Goal: Task Accomplishment & Management: Manage account settings

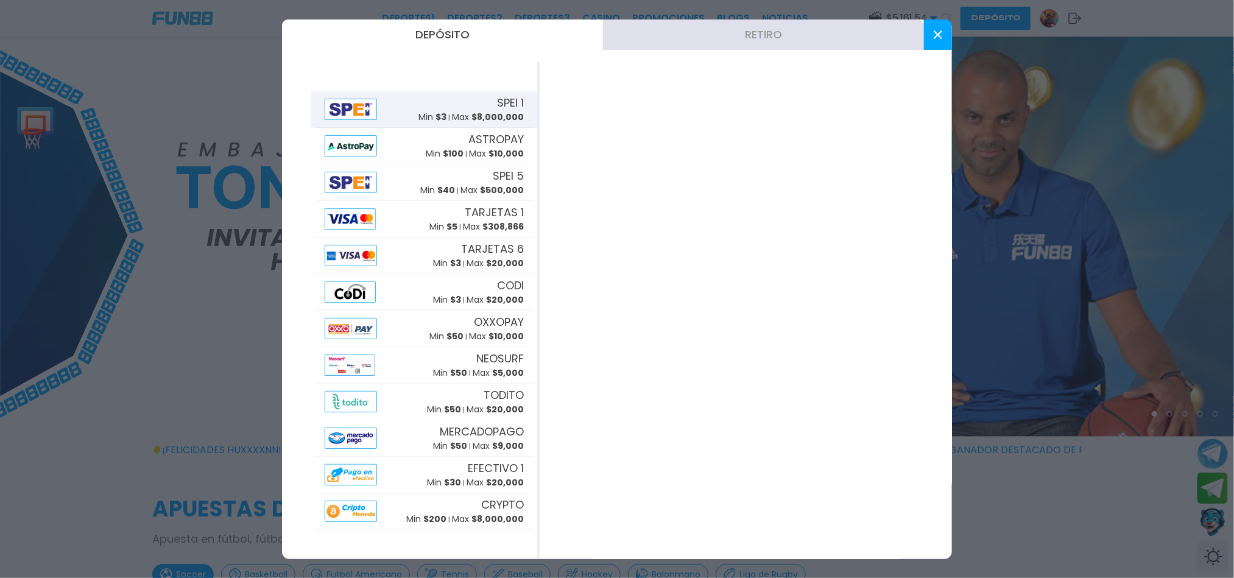
click at [424, 105] on div "SPEI 1 Min $ 3 Max $ 8,000,000" at bounding box center [470, 108] width 105 height 29
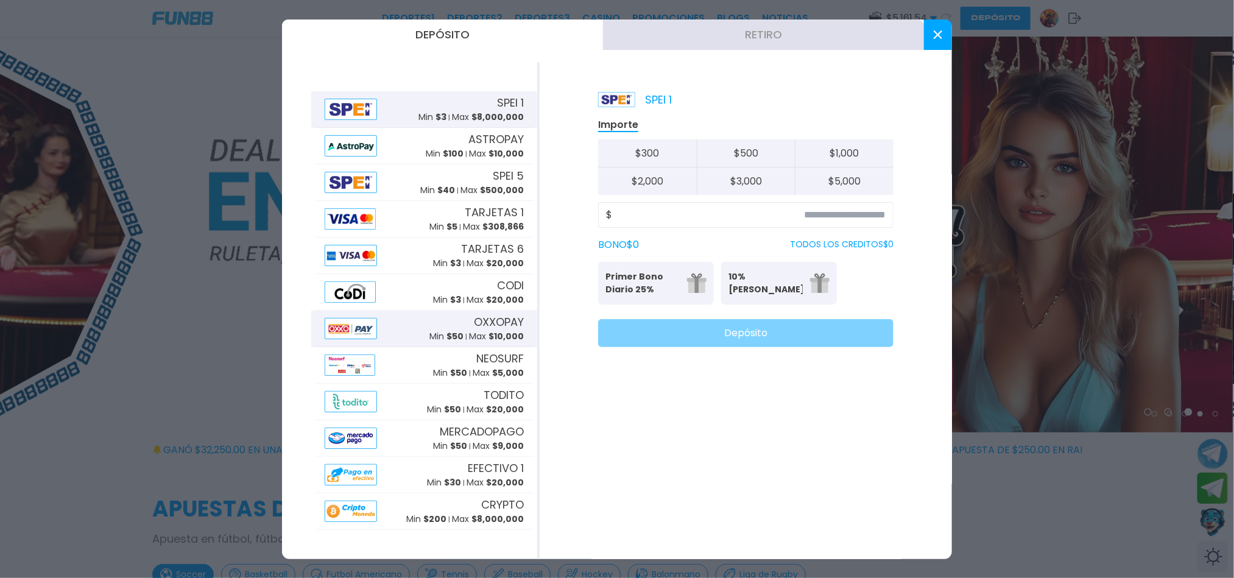
click at [446, 338] on p "Min $ 50" at bounding box center [446, 336] width 34 height 13
click at [824, 217] on input at bounding box center [748, 215] width 273 height 15
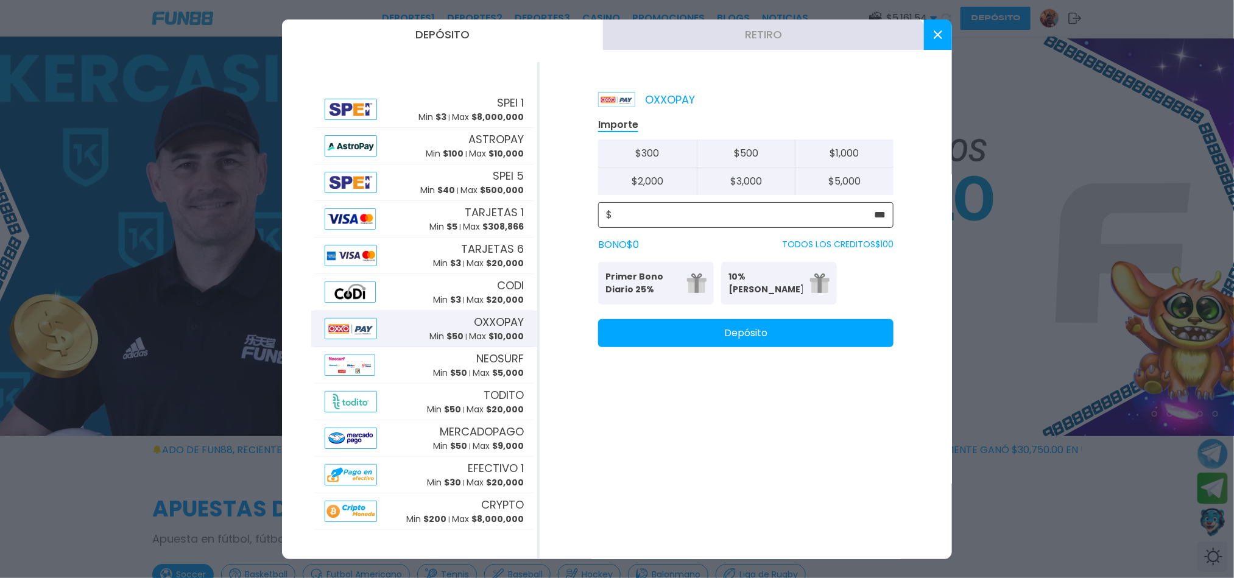
type input "***"
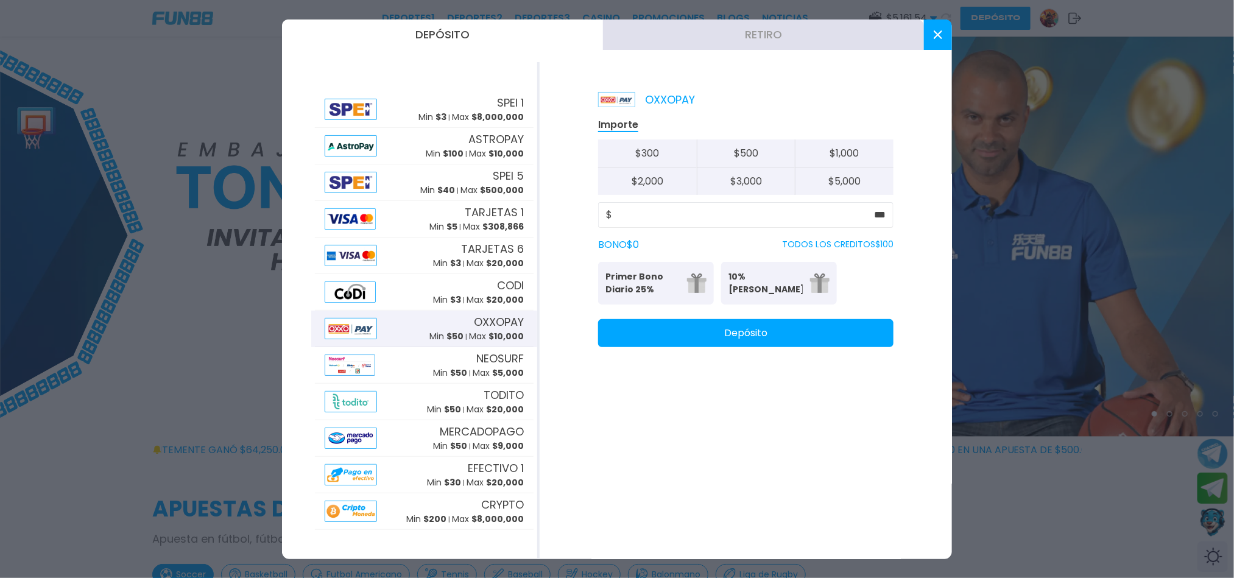
click at [944, 35] on button at bounding box center [938, 34] width 28 height 30
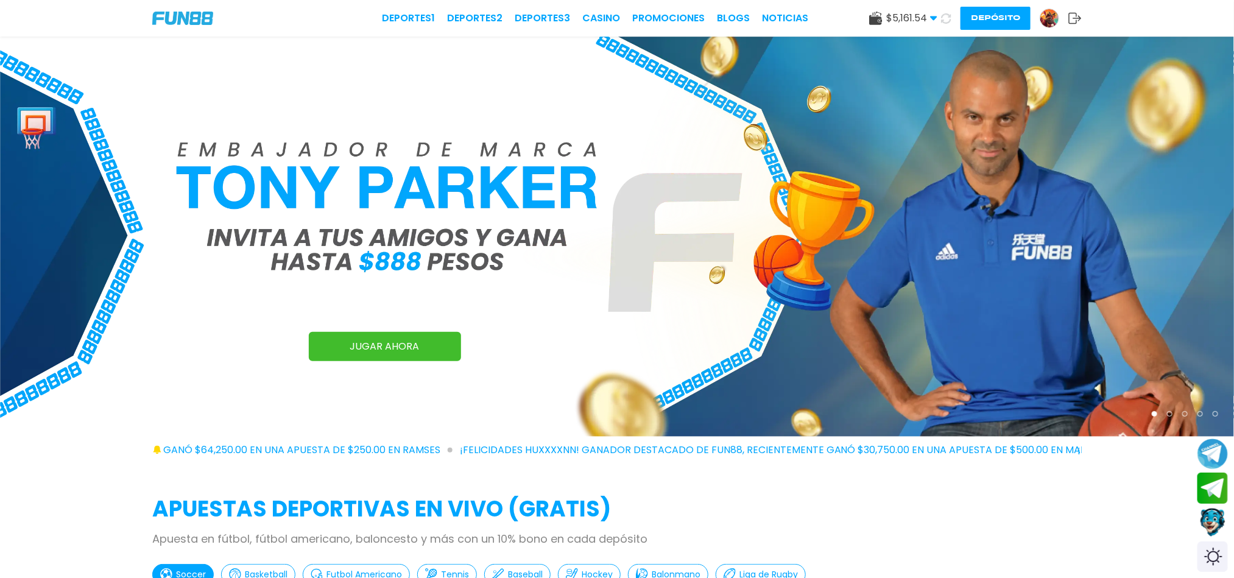
click at [1050, 18] on img at bounding box center [1049, 18] width 18 height 18
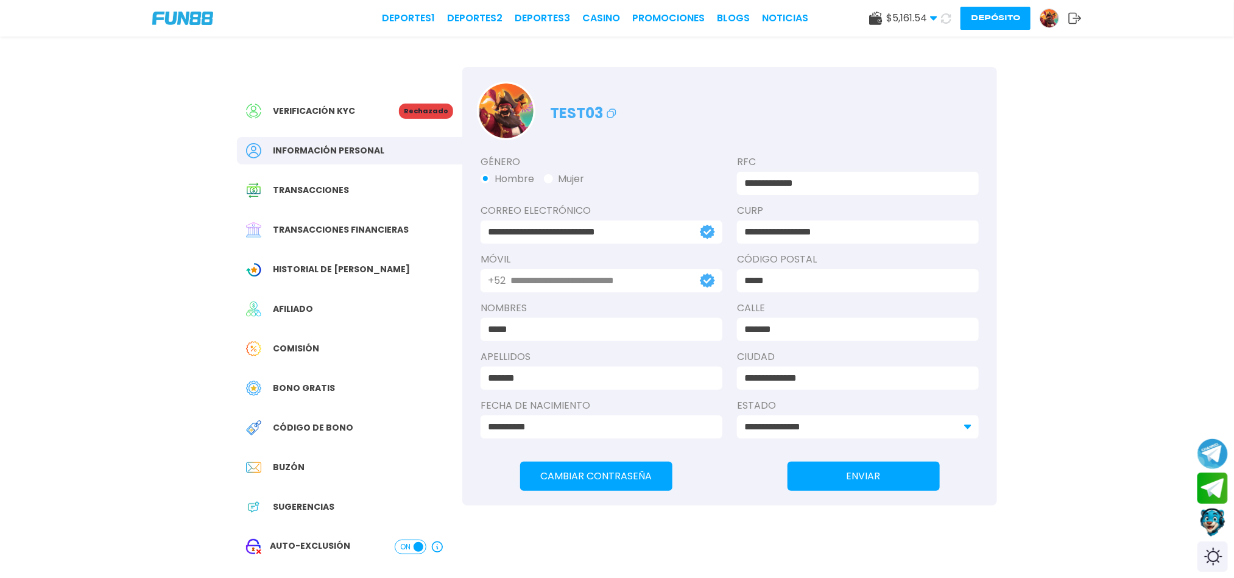
click at [302, 118] on div "Verificación KYC" at bounding box center [322, 111] width 153 height 15
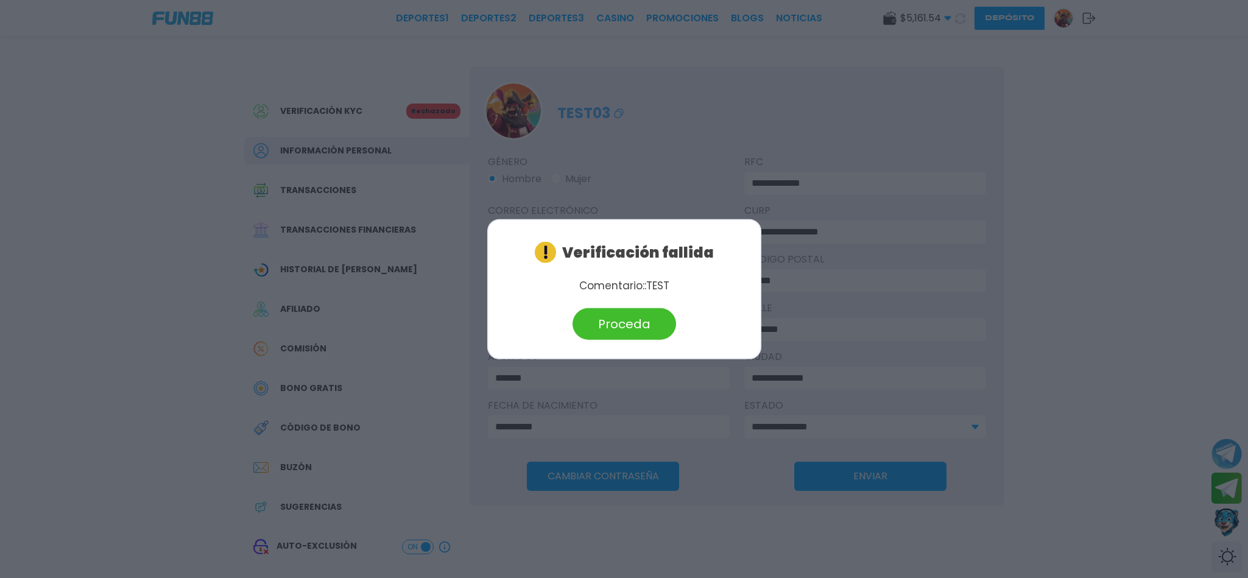
click at [632, 327] on button "Proceda" at bounding box center [625, 324] width 104 height 32
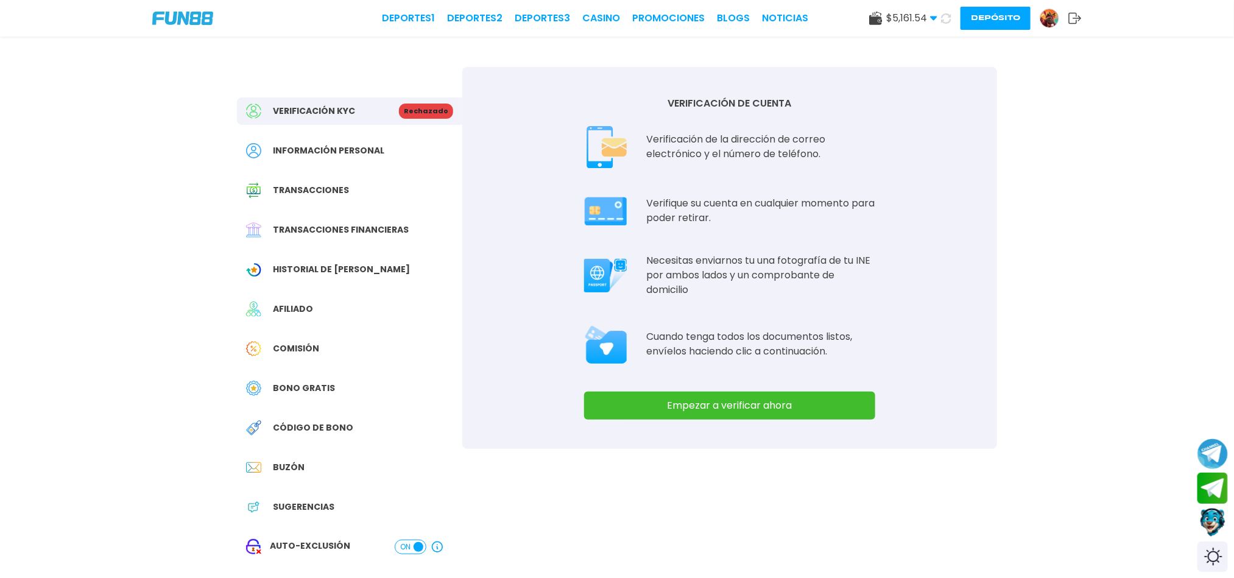
click at [319, 150] on span "Información personal" at bounding box center [328, 150] width 111 height 13
